Goal: Task Accomplishment & Management: Use online tool/utility

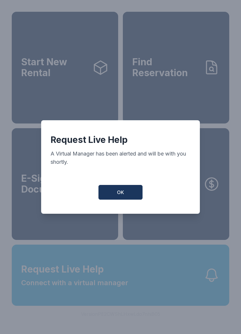
click at [110, 194] on button "OK" at bounding box center [120, 192] width 44 height 15
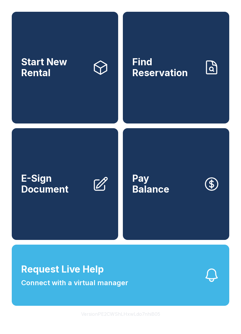
click at [175, 84] on link "Find Reservation" at bounding box center [176, 68] width 106 height 112
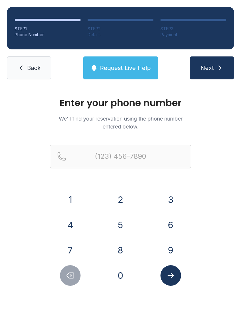
click at [118, 200] on button "2" at bounding box center [120, 199] width 21 height 21
click at [118, 280] on button "0" at bounding box center [120, 275] width 21 height 21
click at [116, 195] on button "2" at bounding box center [120, 199] width 21 height 21
click at [168, 196] on button "3" at bounding box center [170, 199] width 21 height 21
click at [119, 276] on button "0" at bounding box center [120, 275] width 21 height 21
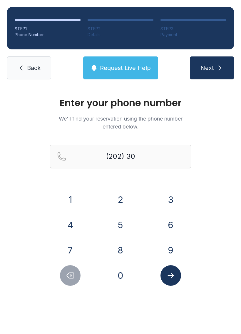
click at [170, 249] on button "9" at bounding box center [170, 250] width 21 height 21
click at [166, 197] on button "3" at bounding box center [170, 199] width 21 height 21
click at [72, 243] on button "7" at bounding box center [70, 250] width 21 height 21
click at [123, 274] on button "0" at bounding box center [120, 275] width 21 height 21
click at [122, 274] on button "0" at bounding box center [120, 275] width 21 height 21
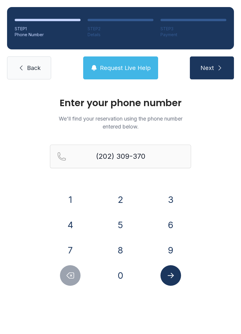
type input "[PHONE_NUMBER]"
click at [172, 273] on icon "Submit lookup form" at bounding box center [171, 275] width 6 height 5
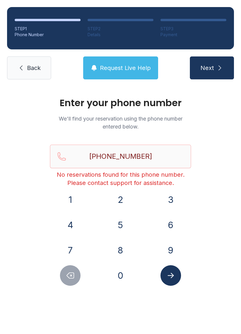
click at [220, 63] on button "Next" at bounding box center [212, 67] width 44 height 23
click at [27, 72] on link "Back" at bounding box center [29, 67] width 44 height 23
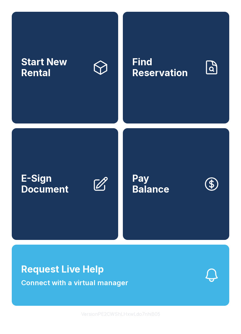
click at [20, 67] on link "Start New Rental" at bounding box center [65, 68] width 106 height 112
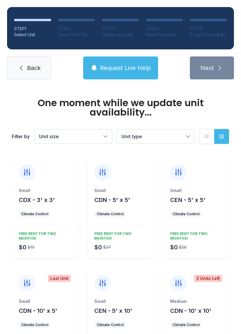
click at [27, 66] on span "Back" at bounding box center [34, 68] width 14 height 8
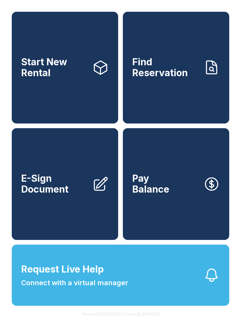
click at [73, 288] on span "Connect with a virtual manager" at bounding box center [74, 282] width 107 height 11
